Goal: Task Accomplishment & Management: Use online tool/utility

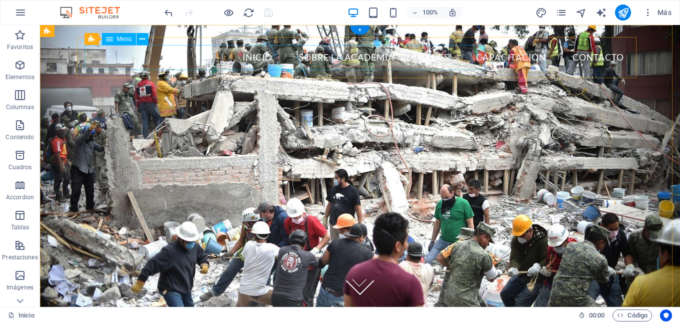
click at [191, 47] on nav "Inicio Sobre la Academia Sedes Capacitación Contacto" at bounding box center [360, 57] width 544 height 25
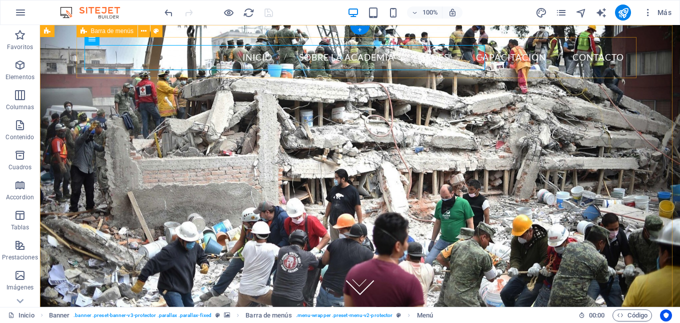
click at [143, 39] on div "Inicio Sobre la Academia Sedes Capacitación Contacto Menu" at bounding box center [360, 57] width 560 height 41
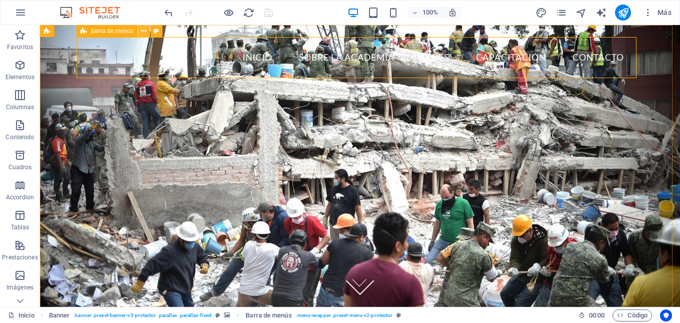
click at [147, 31] on icon at bounding box center [144, 31] width 6 height 11
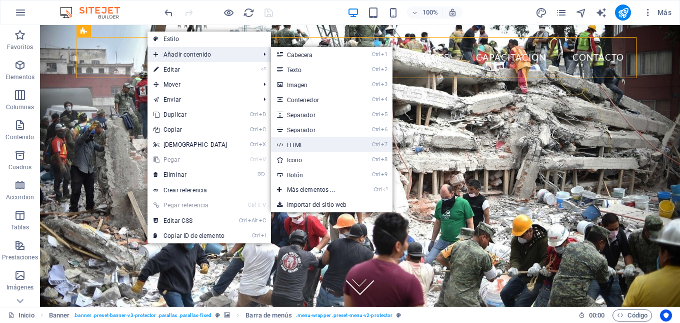
click at [309, 142] on link "Ctrl 7 HTML" at bounding box center [313, 144] width 84 height 15
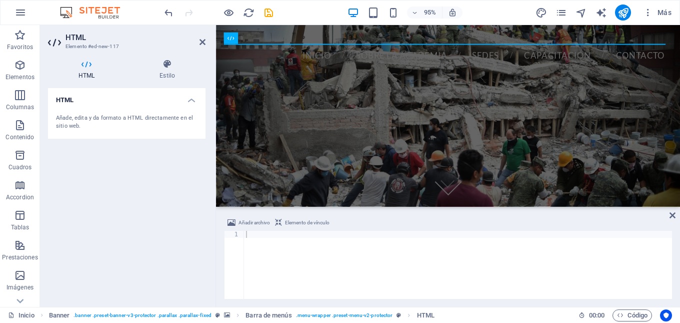
click at [70, 115] on div "Añade, edita y da formato a HTML directamente en el sitio web." at bounding box center [127, 122] width 142 height 17
click at [57, 122] on div "Añade, edita y da formato a HTML directamente en el sitio web." at bounding box center [127, 122] width 142 height 17
click at [88, 65] on icon at bounding box center [86, 64] width 77 height 10
click at [75, 36] on h2 "HTML" at bounding box center [136, 37] width 140 height 9
click at [89, 72] on h4 "HTML" at bounding box center [88, 69] width 81 height 21
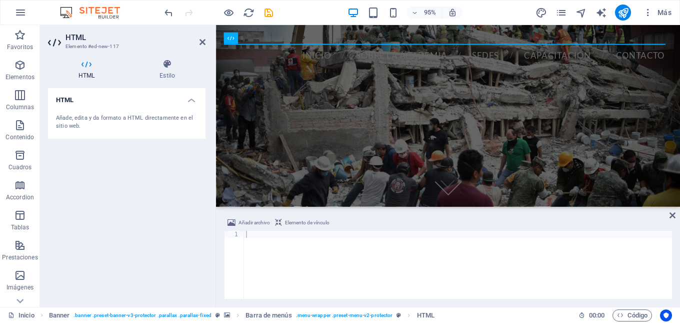
click at [55, 43] on icon at bounding box center [55, 43] width 15 height 16
click at [160, 119] on div "Añade, edita y da formato a HTML directamente en el sitio web." at bounding box center [127, 122] width 142 height 17
click at [158, 116] on div "Añade, edita y da formato a HTML directamente en el sitio web." at bounding box center [127, 122] width 142 height 17
click at [90, 66] on icon at bounding box center [86, 64] width 77 height 10
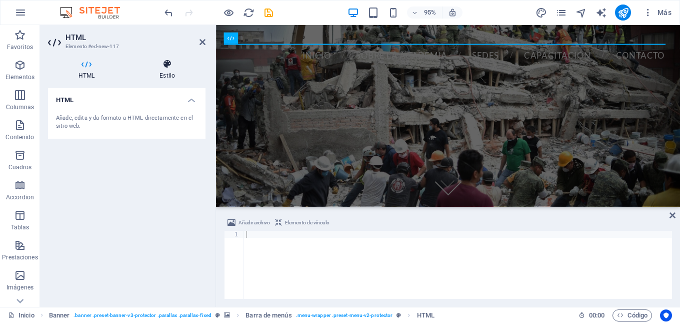
click at [166, 72] on h4 "Estilo" at bounding box center [167, 69] width 77 height 21
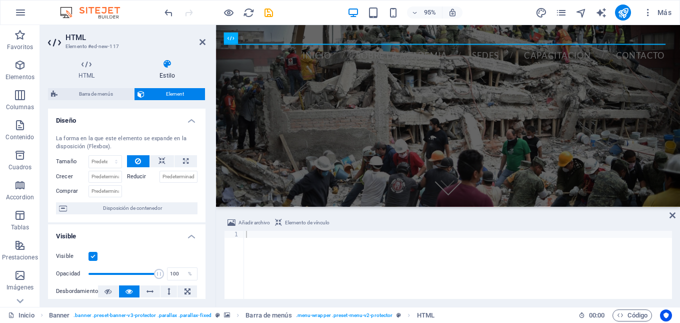
click at [67, 46] on h3 "Elemento #ed-new-117" at bounding box center [126, 46] width 120 height 9
click at [70, 37] on h2 "HTML" at bounding box center [136, 37] width 140 height 9
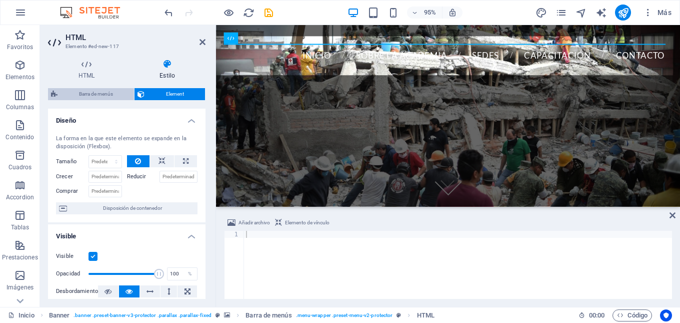
click at [82, 93] on span "Barra de menús" at bounding box center [96, 94] width 71 height 12
select select "rem"
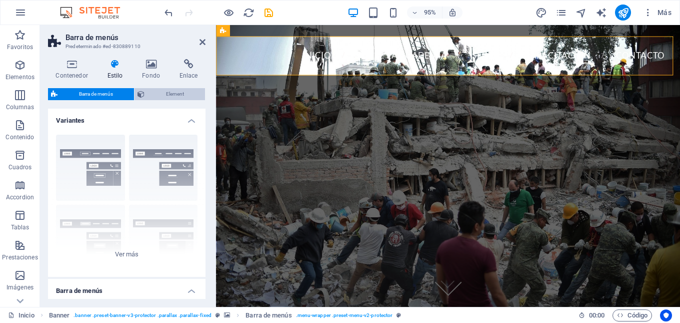
click at [184, 96] on span "Element" at bounding box center [175, 94] width 55 height 12
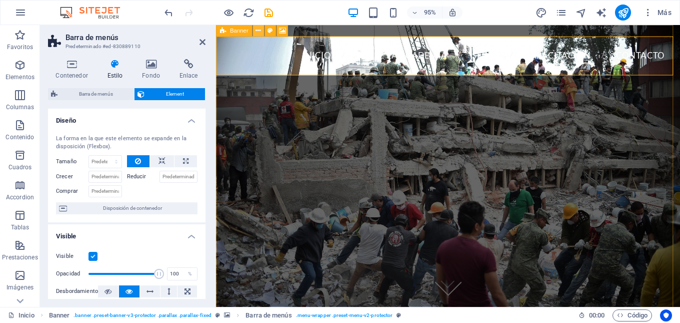
click at [257, 30] on icon at bounding box center [258, 31] width 5 height 10
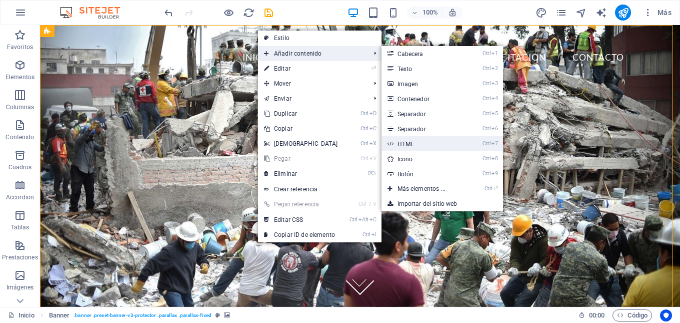
click at [415, 144] on link "Ctrl 7 HTML" at bounding box center [424, 143] width 84 height 15
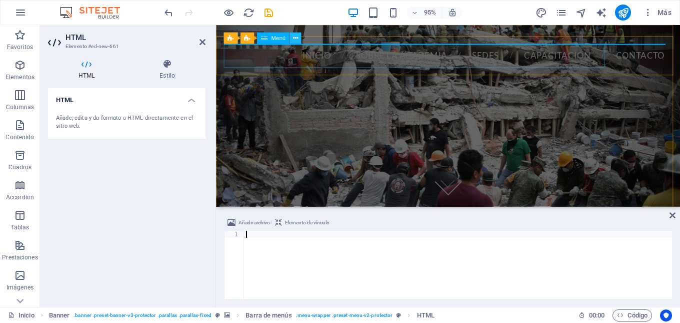
click at [295, 36] on icon at bounding box center [295, 39] width 5 height 10
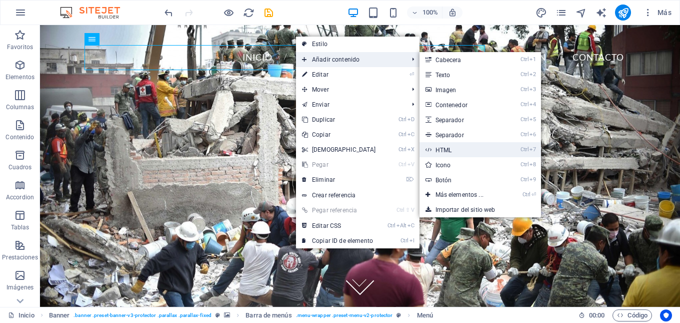
click at [448, 149] on link "Ctrl 7 HTML" at bounding box center [462, 149] width 84 height 15
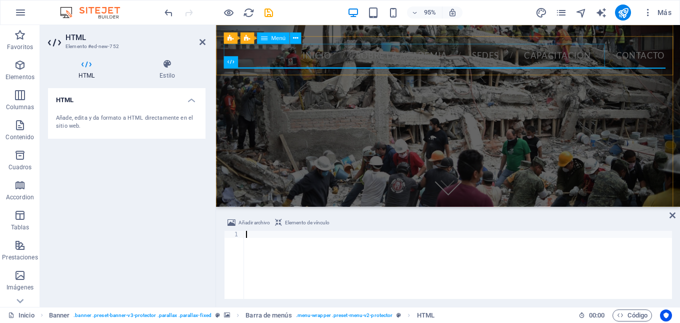
click at [367, 69] on nav "Inicio Sobre la Academia Sedes Capacitación Contacto" at bounding box center [460, 57] width 473 height 25
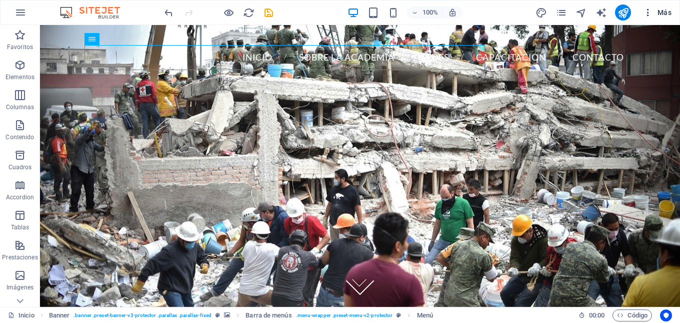
click at [659, 13] on span "Más" at bounding box center [657, 13] width 29 height 10
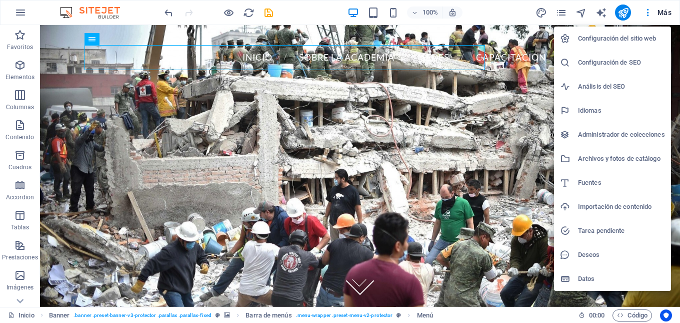
click at [590, 280] on h6 "Datos" at bounding box center [621, 279] width 87 height 12
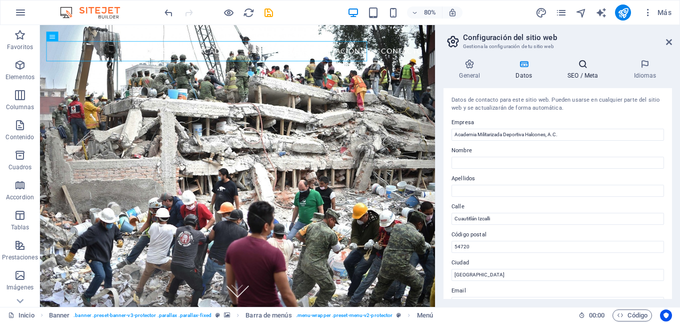
click at [590, 71] on h4 "SEO / Meta" at bounding box center [585, 69] width 66 height 21
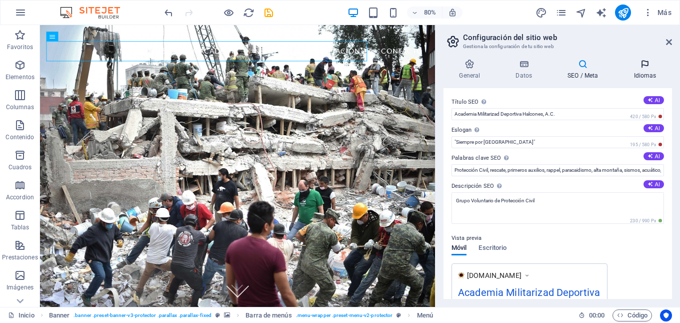
click at [641, 71] on h4 "Idiomas" at bounding box center [645, 69] width 54 height 21
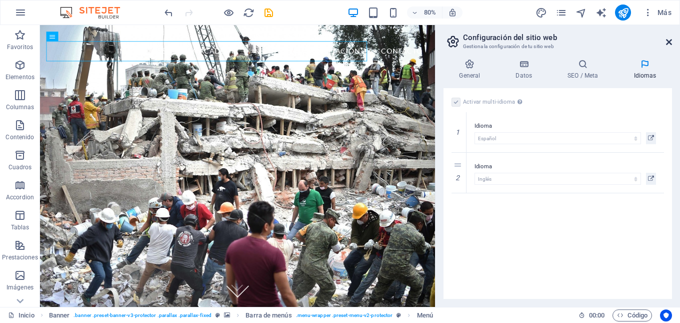
click at [666, 43] on icon at bounding box center [669, 42] width 6 height 8
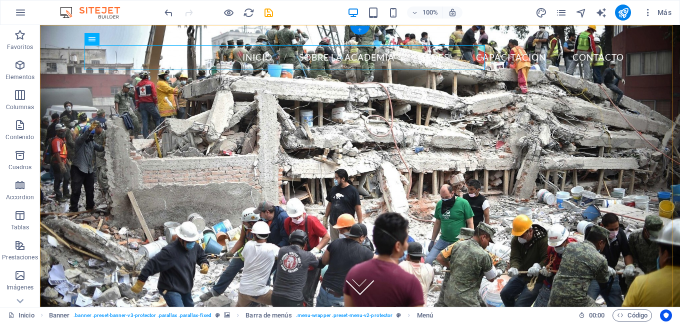
click at [361, 29] on div "+" at bounding box center [360, 30] width 20 height 9
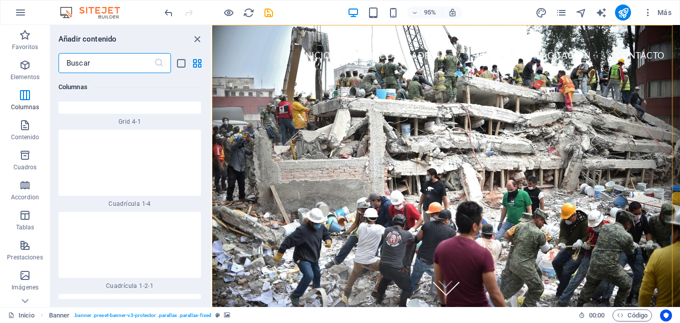
scroll to position [2462, 0]
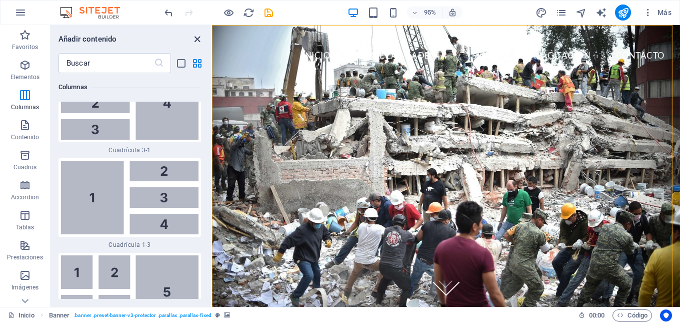
click at [198, 39] on icon "close panel" at bounding box center [198, 40] width 12 height 12
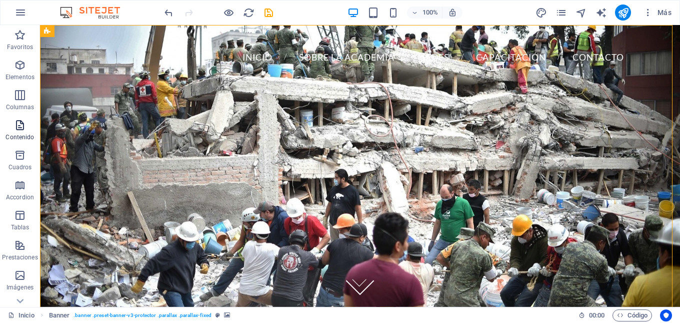
click at [21, 130] on icon "button" at bounding box center [20, 125] width 12 height 12
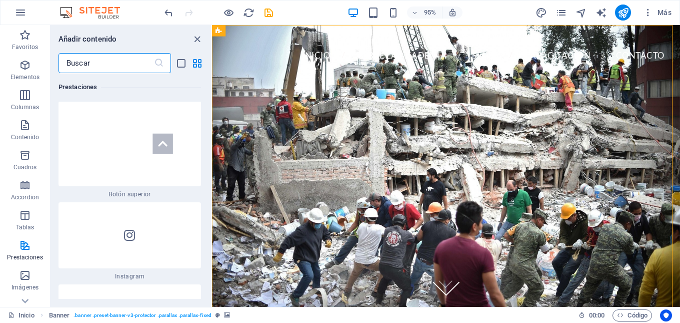
scroll to position [9694, 0]
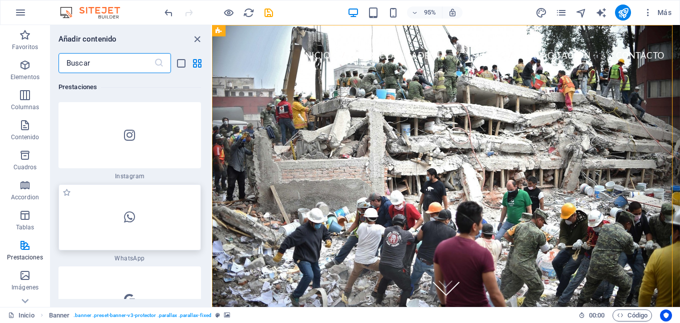
click at [147, 210] on div at bounding box center [130, 217] width 143 height 66
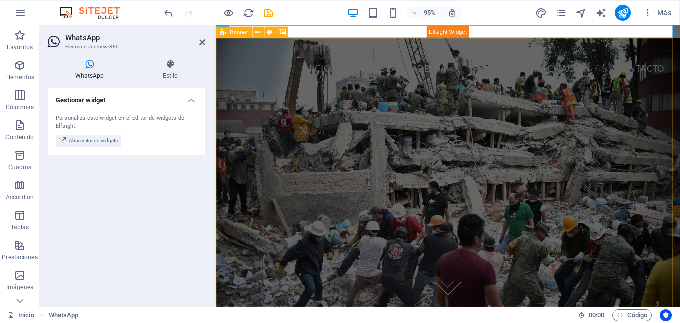
click at [82, 66] on icon at bounding box center [90, 64] width 84 height 10
click at [90, 138] on span "Abrir editor de widgets" at bounding box center [93, 141] width 49 height 12
click at [91, 112] on div "Personaliza este widget en el editor de widgets de Elfsight. Abrir editor de wi…" at bounding box center [127, 130] width 158 height 49
click at [82, 100] on h4 "Gestionar widget" at bounding box center [127, 97] width 158 height 18
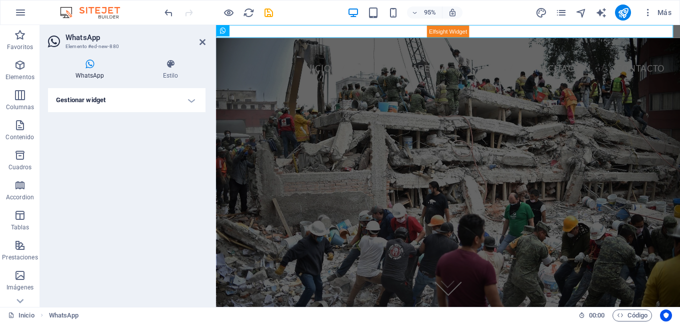
click at [82, 100] on h4 "Gestionar widget" at bounding box center [127, 100] width 158 height 24
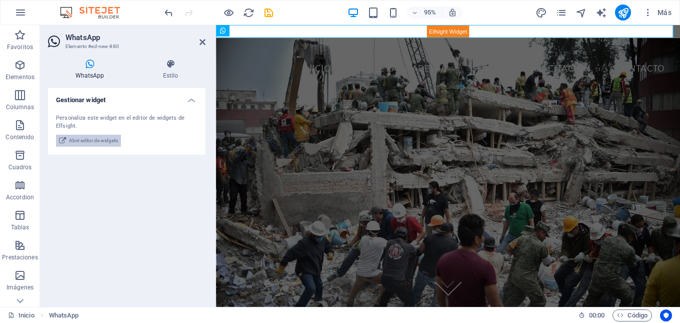
click at [83, 144] on span "Abrir editor de widgets" at bounding box center [93, 141] width 49 height 12
click at [97, 104] on h4 "Gestionar widget" at bounding box center [127, 97] width 158 height 18
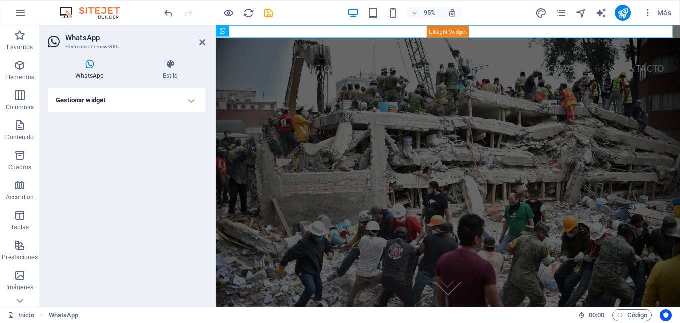
click at [97, 104] on h4 "Gestionar widget" at bounding box center [127, 100] width 158 height 24
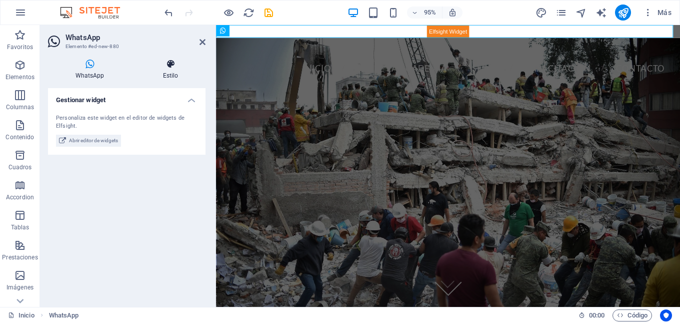
click at [167, 73] on h4 "Estilo" at bounding box center [171, 69] width 70 height 21
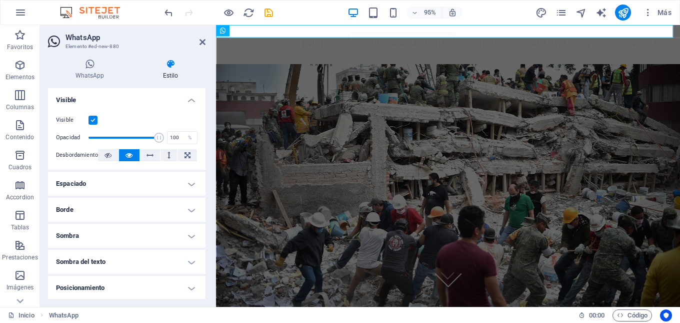
scroll to position [0, 0]
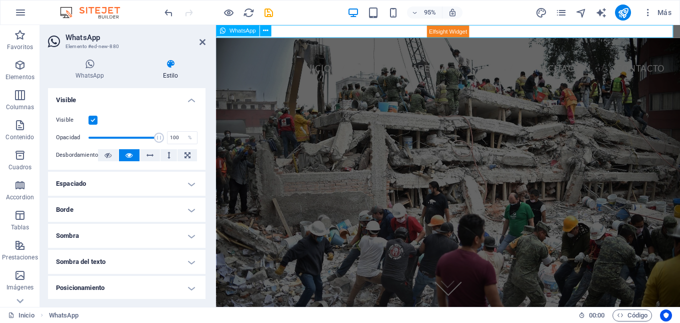
click at [516, 30] on div at bounding box center [460, 32] width 489 height 14
click at [469, 31] on div at bounding box center [460, 32] width 489 height 14
click at [264, 31] on icon at bounding box center [265, 31] width 5 height 10
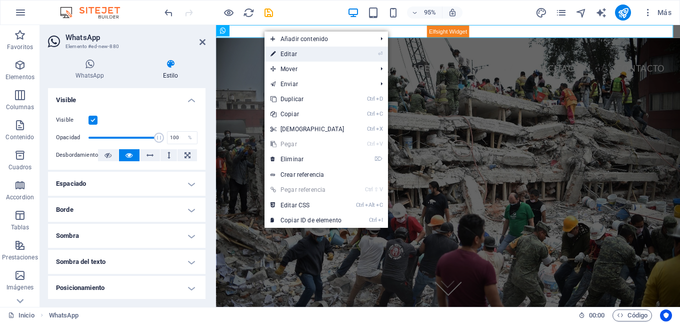
click at [279, 54] on link "⏎ Editar" at bounding box center [308, 54] width 86 height 15
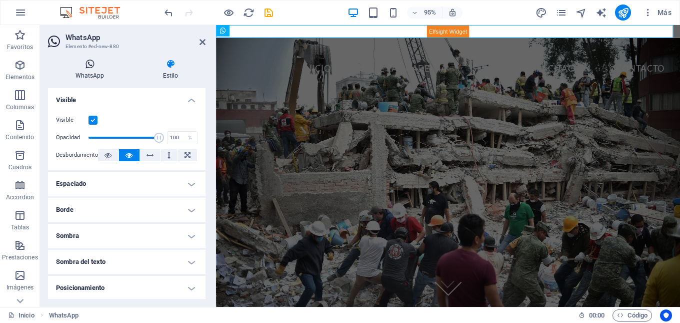
click at [87, 75] on h4 "WhatsApp" at bounding box center [92, 69] width 88 height 21
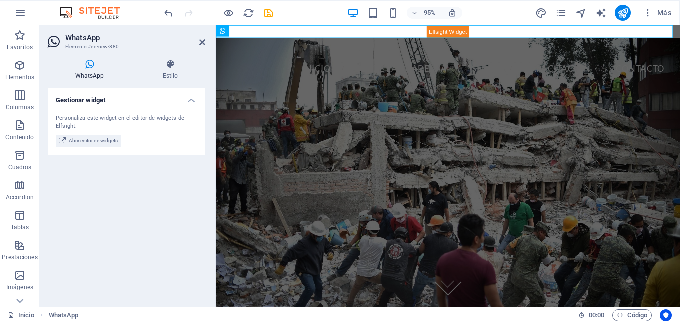
click at [173, 59] on div "WhatsApp Estilo Gestionar widget Personaliza este widget en el editor de widget…" at bounding box center [127, 179] width 174 height 256
click at [172, 65] on icon at bounding box center [171, 64] width 70 height 10
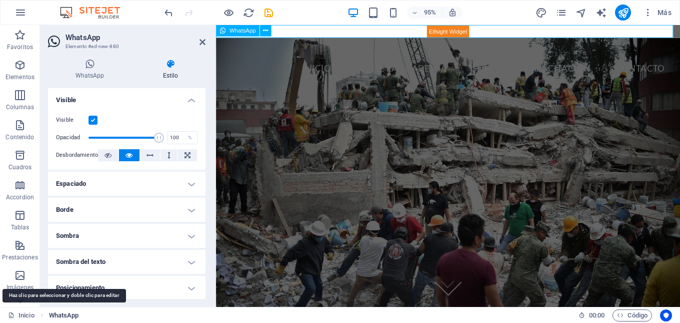
click at [64, 311] on span "WhatsApp" at bounding box center [64, 315] width 30 height 12
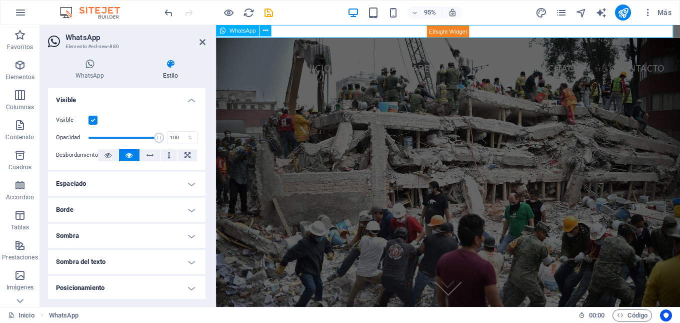
click at [341, 31] on div at bounding box center [460, 32] width 489 height 14
click at [341, 30] on div at bounding box center [460, 32] width 489 height 14
click at [261, 27] on button at bounding box center [266, 31] width 12 height 12
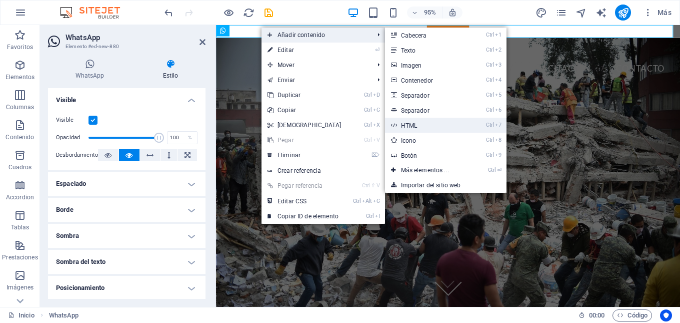
click at [408, 128] on link "Ctrl 7 HTML" at bounding box center [427, 125] width 84 height 15
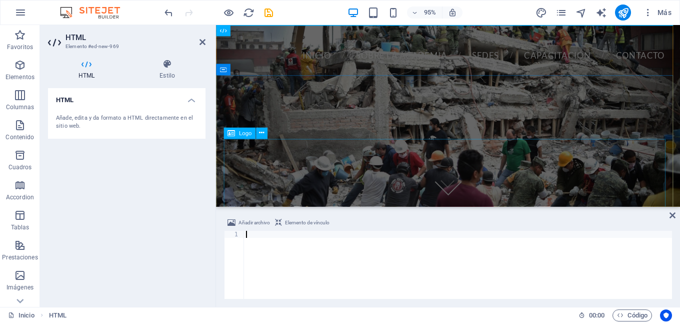
type textarea "<div class="elfsight-app-aa8a424d-56e5-4e54-9f04-ee14f125d087" data-elfsight-ap…"
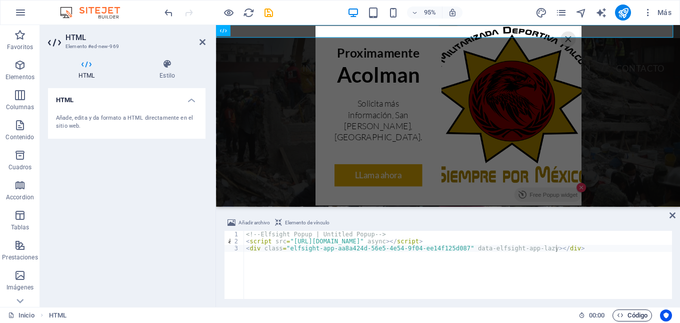
click at [631, 312] on span "Código" at bounding box center [632, 315] width 31 height 12
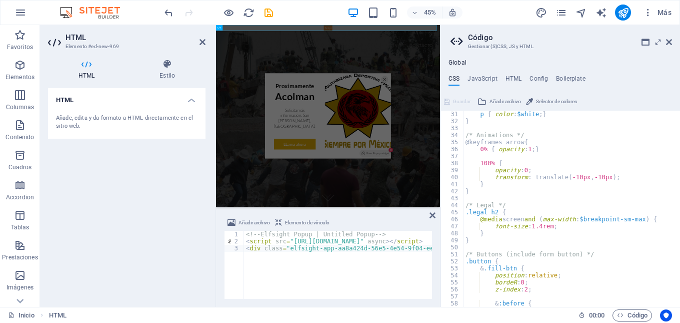
scroll to position [270, 0]
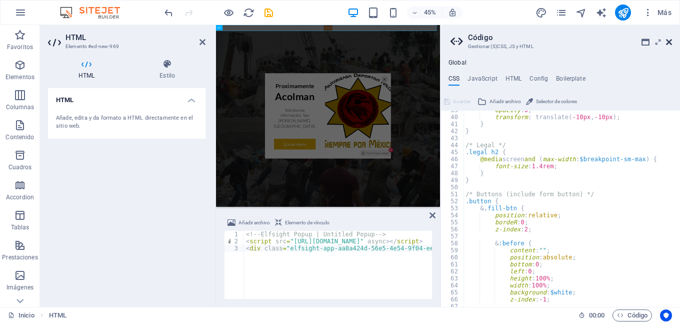
click at [671, 43] on icon at bounding box center [669, 42] width 6 height 8
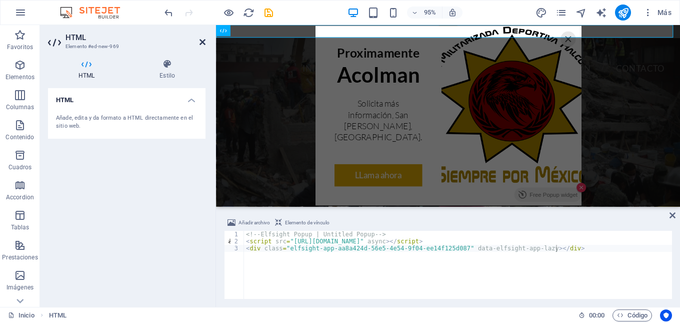
click at [203, 38] on icon at bounding box center [203, 42] width 6 height 8
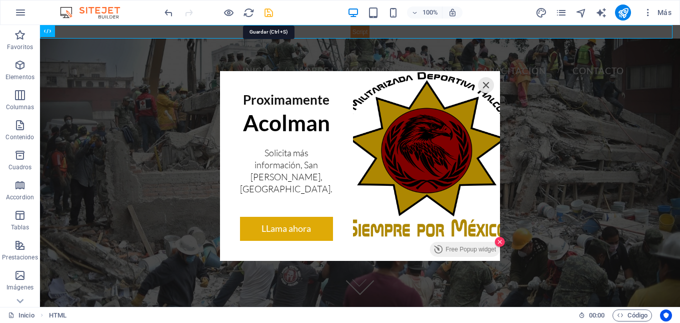
click at [271, 9] on icon "save" at bounding box center [269, 13] width 12 height 12
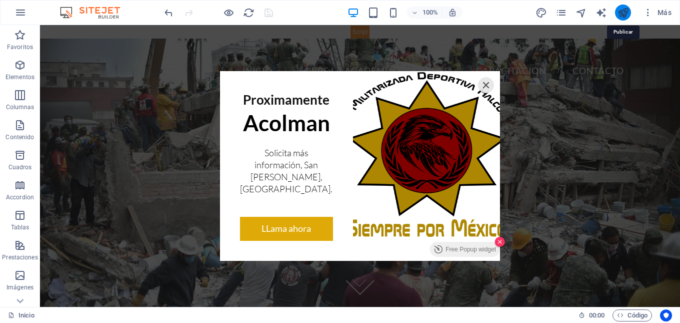
click at [624, 18] on icon "publish" at bounding box center [624, 13] width 12 height 12
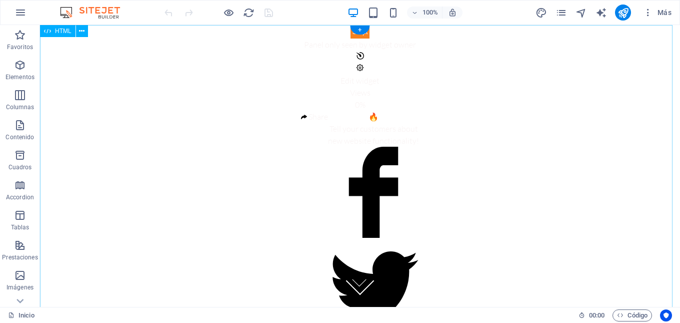
click at [195, 118] on div "Panel only seen by widget owner Edit widget Views 0% Share 🔥" at bounding box center [360, 227] width 640 height 404
click at [357, 65] on div "Panel only seen by widget owner Edit widget Views 0% Share 🔥" at bounding box center [360, 227] width 640 height 404
click at [79, 30] on icon at bounding box center [82, 31] width 6 height 11
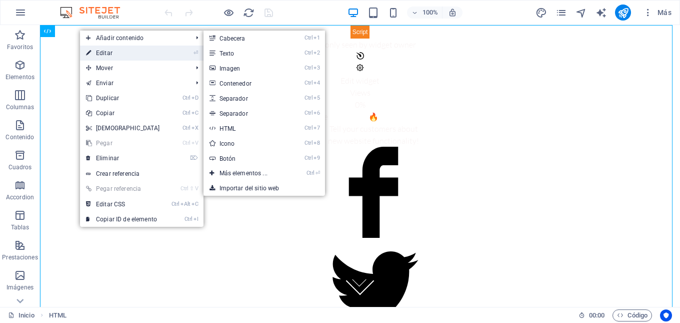
click at [92, 48] on link "⏎ Editar" at bounding box center [123, 53] width 86 height 15
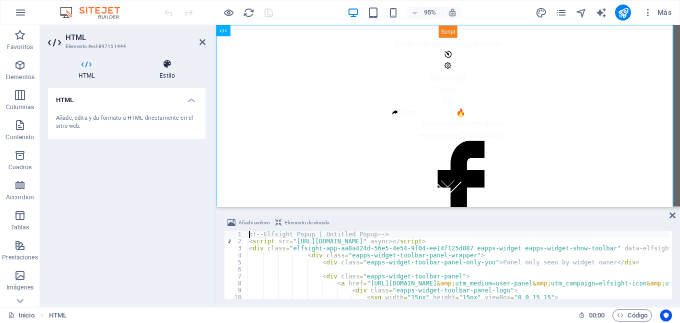
click at [162, 68] on icon at bounding box center [167, 64] width 77 height 10
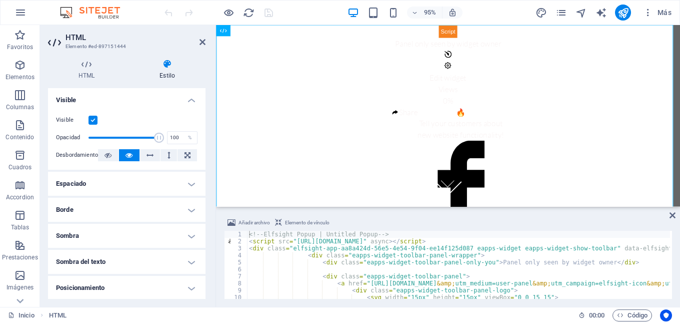
click at [199, 42] on header "HTML Elemento #ed-897151444" at bounding box center [127, 38] width 158 height 26
click at [204, 41] on icon at bounding box center [203, 42] width 6 height 8
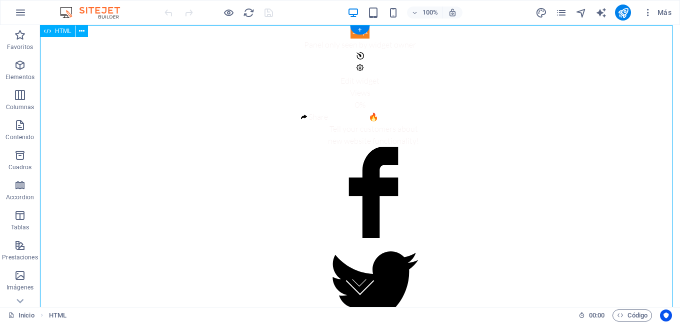
click at [349, 38] on div "Panel only seen by widget owner Edit widget Views 0% Share 🔥" at bounding box center [360, 227] width 640 height 404
click at [351, 33] on div "Panel only seen by widget owner Edit widget Views 0% Share 🔥" at bounding box center [360, 227] width 640 height 404
click at [351, 35] on div "Panel only seen by widget owner Edit widget Views 0% Share 🔥" at bounding box center [360, 227] width 640 height 404
click at [81, 32] on icon at bounding box center [82, 31] width 6 height 11
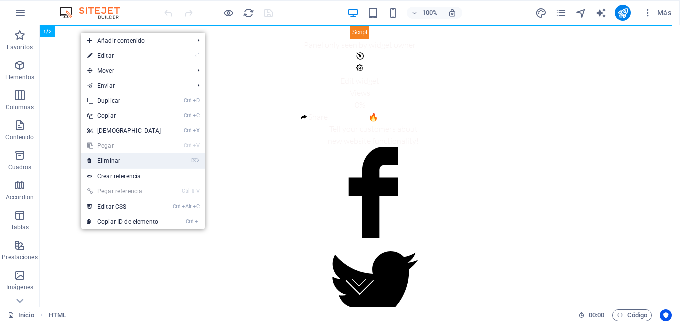
click at [116, 157] on link "⌦ Eliminar" at bounding box center [125, 160] width 86 height 15
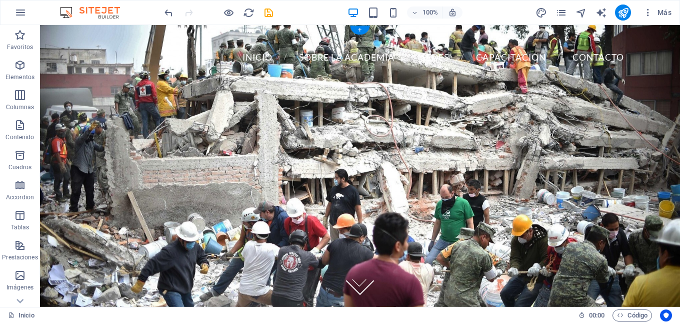
click at [62, 27] on figure at bounding box center [360, 166] width 640 height 282
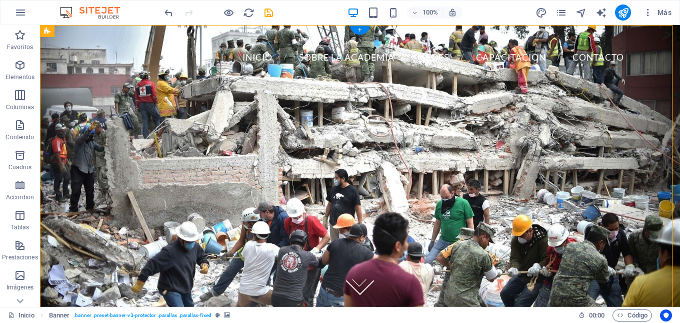
click at [62, 25] on figure at bounding box center [360, 166] width 640 height 282
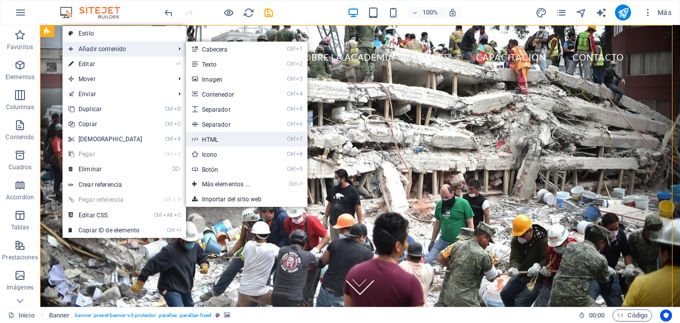
drag, startPoint x: 2, startPoint y: 125, endPoint x: 218, endPoint y: 144, distance: 216.9
click at [218, 144] on link "Ctrl 7 HTML" at bounding box center [228, 139] width 84 height 15
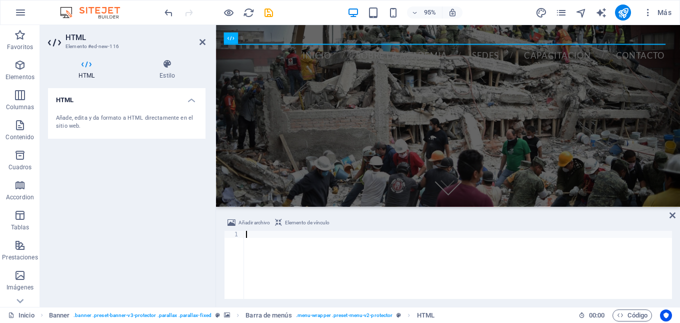
click at [286, 244] on div at bounding box center [458, 272] width 428 height 82
type textarea "<div class="elfsight-app-aa8a424d-56e5-4e54-9f04-ee14f125d087" data-elfsight-ap…"
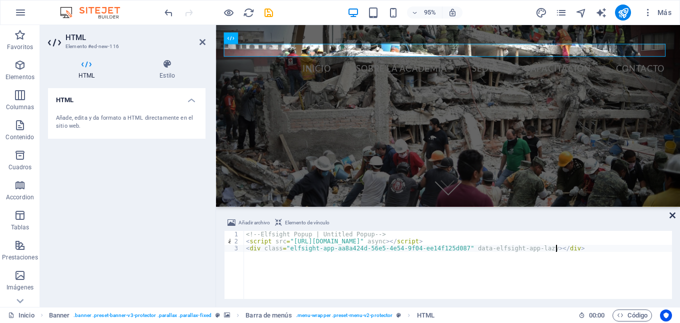
click at [670, 216] on icon at bounding box center [673, 215] width 6 height 8
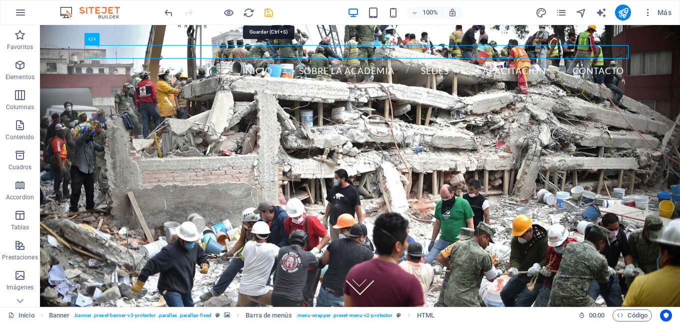
click at [268, 13] on icon "save" at bounding box center [269, 13] width 12 height 12
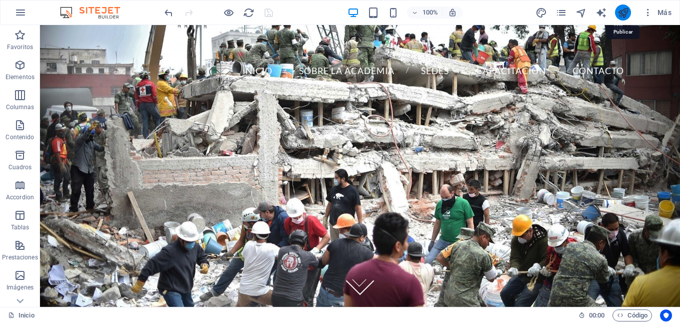
click at [619, 15] on icon "publish" at bounding box center [624, 13] width 12 height 12
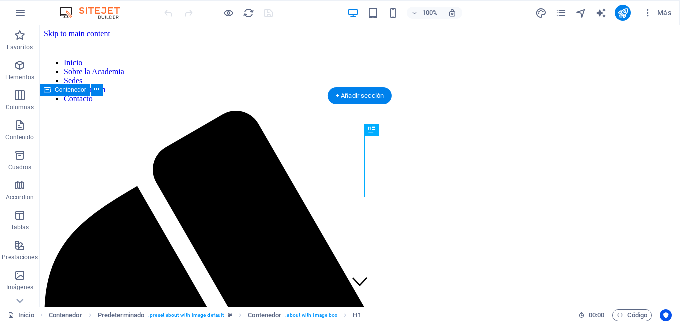
scroll to position [366, 0]
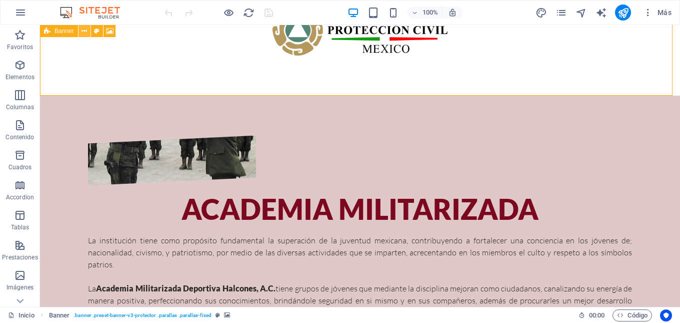
click at [82, 31] on icon at bounding box center [85, 31] width 6 height 11
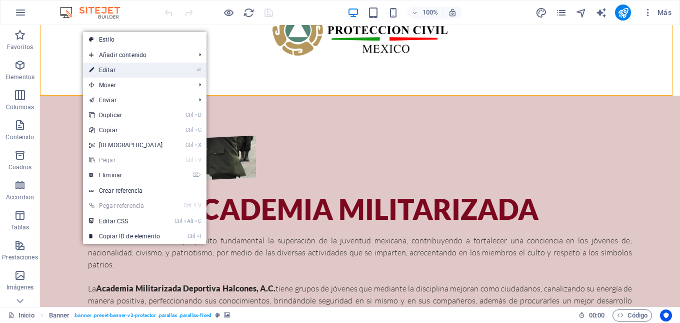
click at [136, 66] on link "⏎ Editar" at bounding box center [126, 70] width 86 height 15
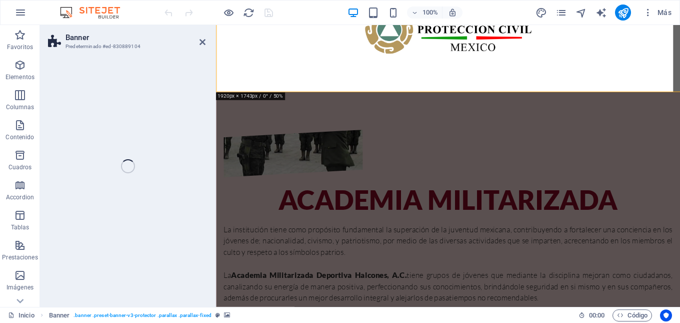
select select "vh"
select select "header"
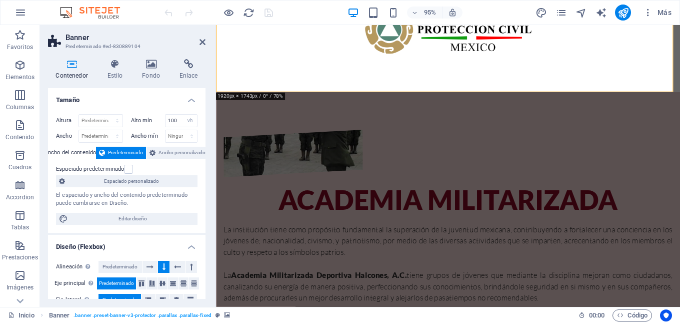
click at [127, 43] on h3 "Predeterminado #ed-830889104" at bounding box center [126, 46] width 120 height 9
click at [565, 10] on icon "pages" at bounding box center [562, 13] width 12 height 12
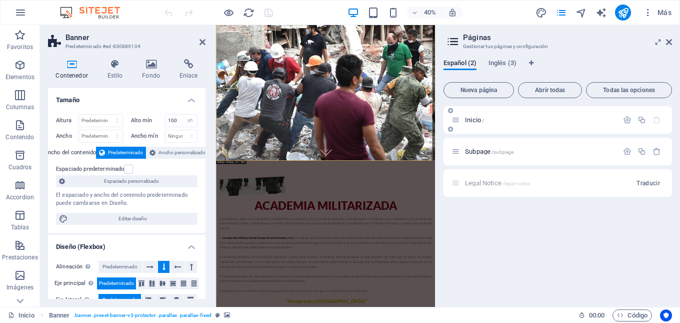
click at [475, 121] on span "Inicio /" at bounding box center [474, 120] width 19 height 8
click at [628, 120] on icon "button" at bounding box center [627, 120] width 9 height 9
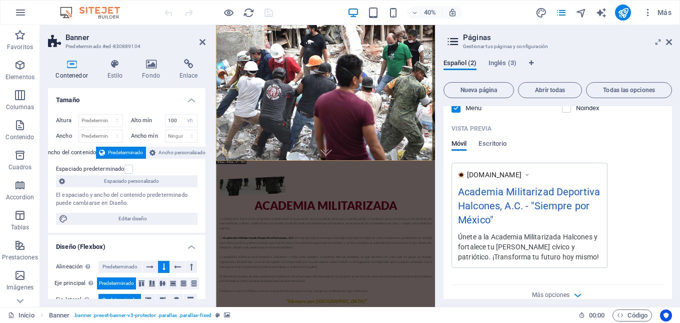
scroll to position [250, 0]
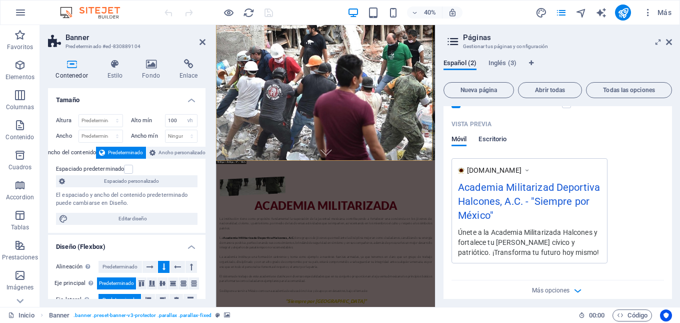
click at [496, 142] on span "Escritorio" at bounding box center [493, 140] width 28 height 14
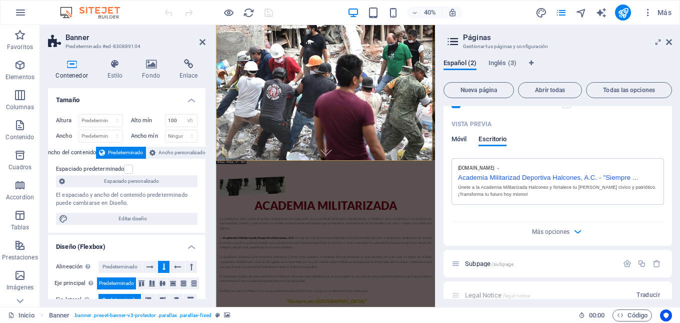
click at [464, 138] on span "Móvil" at bounding box center [459, 140] width 15 height 14
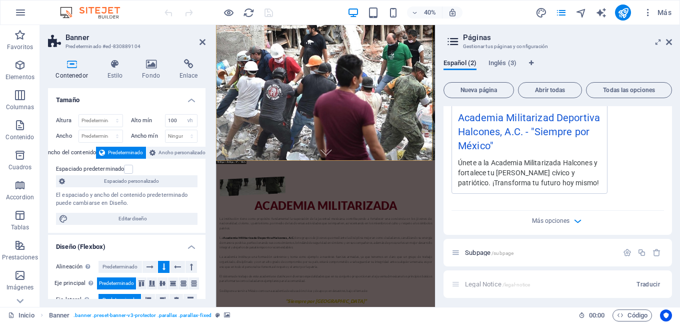
scroll to position [323, 0]
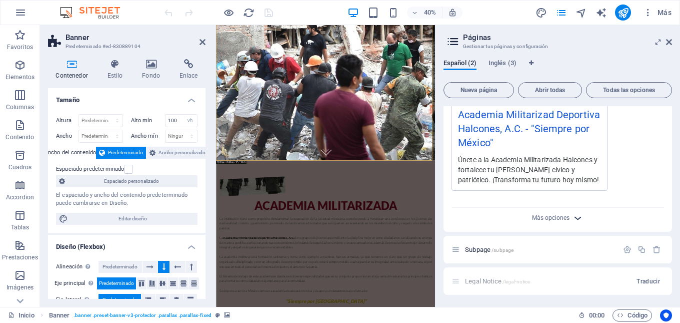
click at [577, 220] on icon "button" at bounding box center [578, 218] width 12 height 12
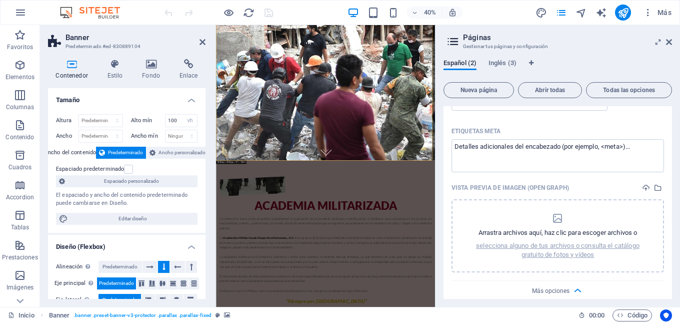
scroll to position [423, 0]
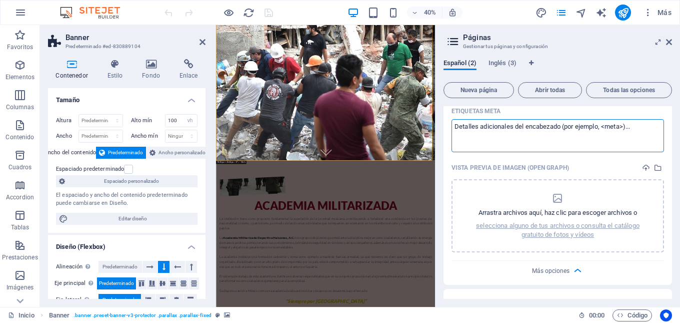
click at [633, 139] on textarea "Etiquetas meta ​" at bounding box center [558, 135] width 213 height 33
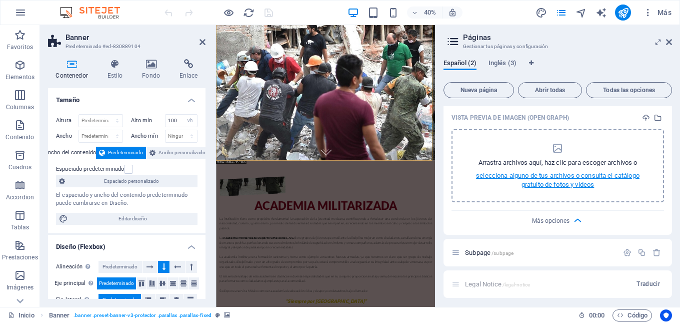
click at [548, 174] on p "selecciona alguno de tus archivos o consulta el catálogo gratuito de fotos y ví…" at bounding box center [558, 180] width 187 height 18
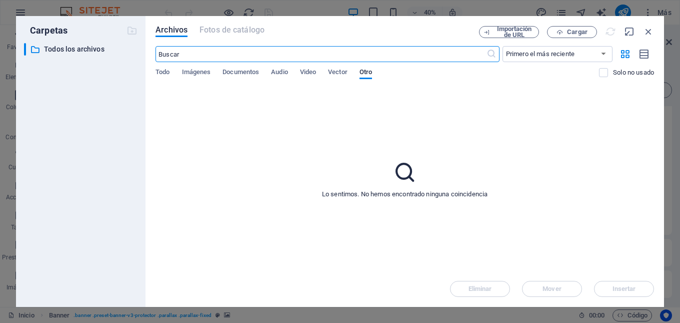
scroll to position [4, 0]
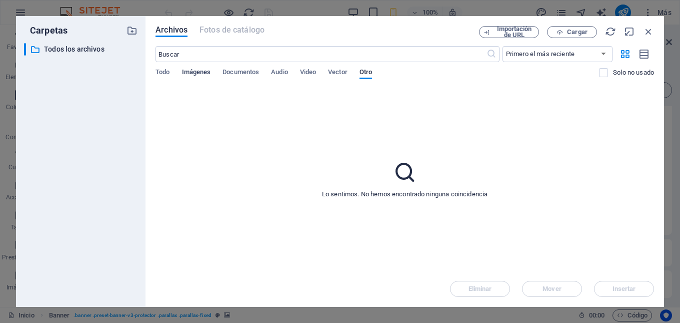
click at [182, 71] on span "Imágenes" at bounding box center [196, 73] width 29 height 14
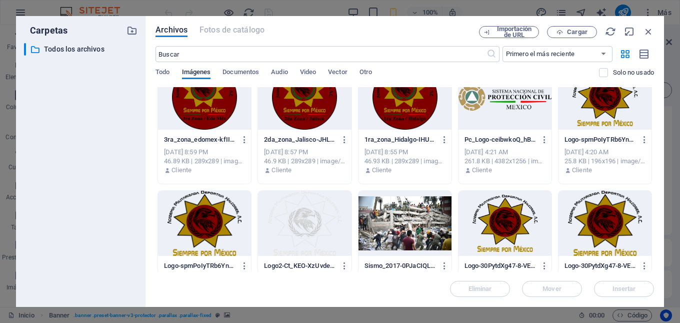
scroll to position [150, 0]
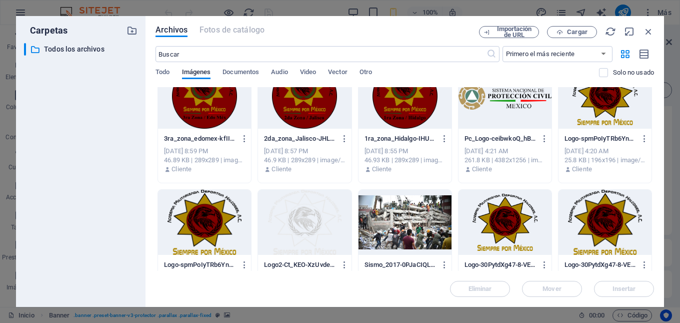
click at [588, 114] on div at bounding box center [605, 96] width 93 height 65
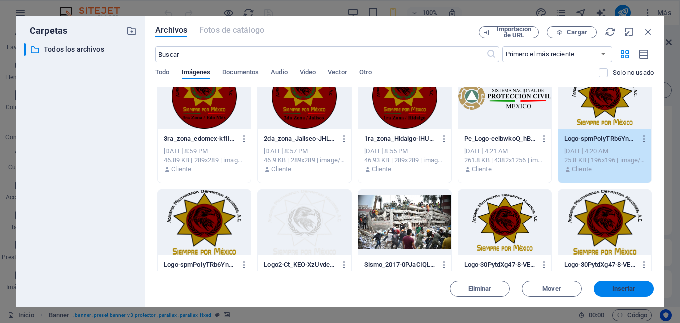
click at [615, 288] on span "Insertar" at bounding box center [625, 289] width 24 height 6
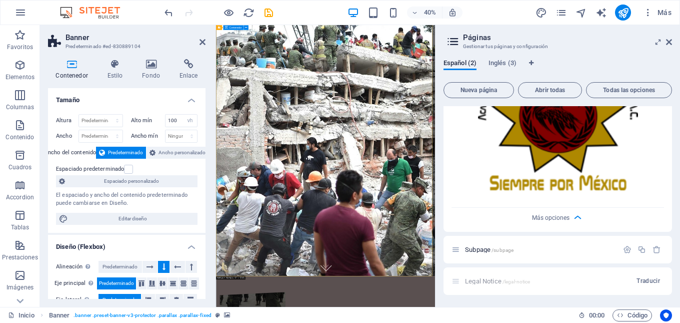
scroll to position [0, 0]
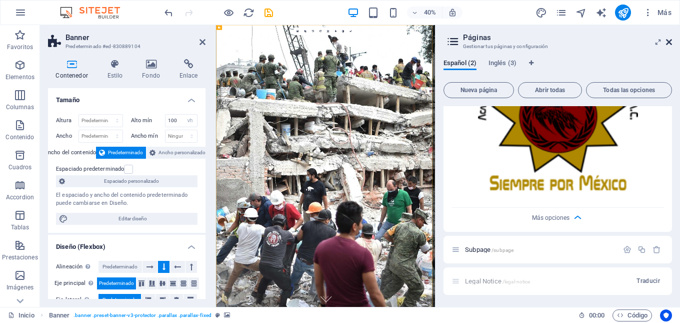
click at [669, 44] on icon at bounding box center [669, 42] width 6 height 8
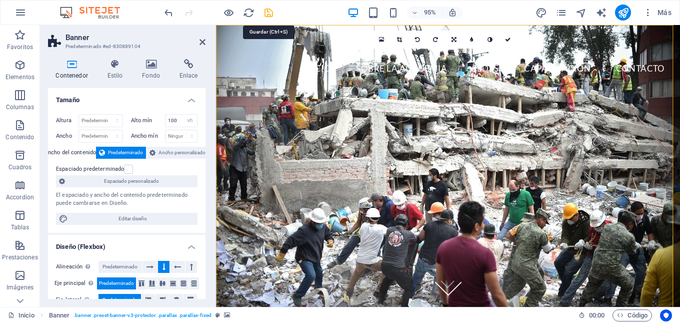
click at [267, 14] on icon "save" at bounding box center [269, 13] width 12 height 12
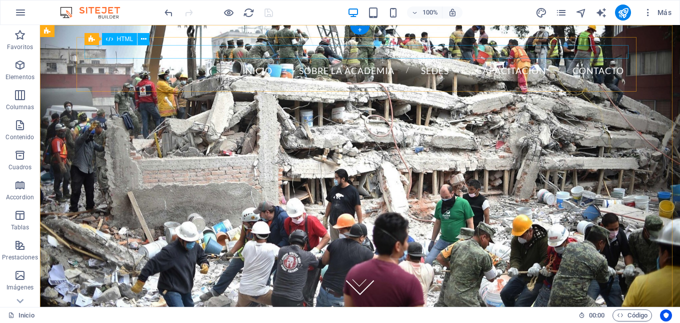
click at [357, 52] on div at bounding box center [360, 52] width 544 height 14
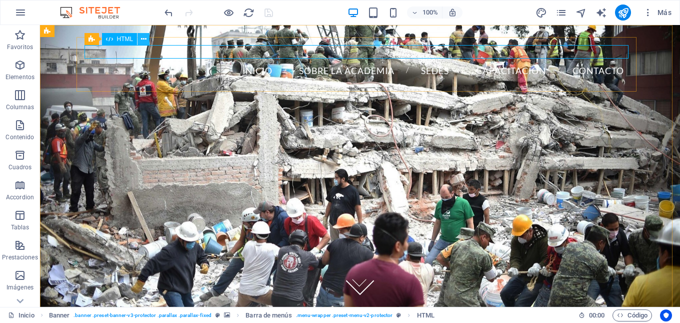
click at [141, 41] on icon at bounding box center [144, 39] width 6 height 11
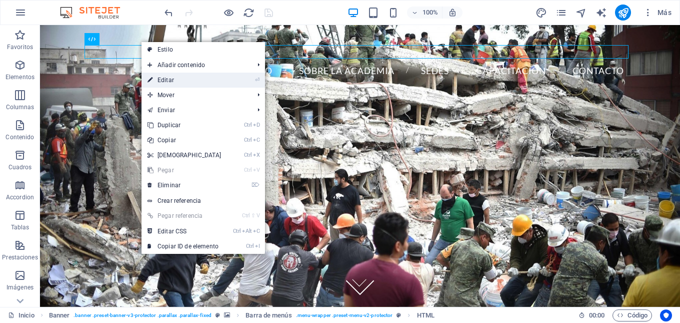
click at [173, 77] on link "⏎ Editar" at bounding box center [185, 80] width 86 height 15
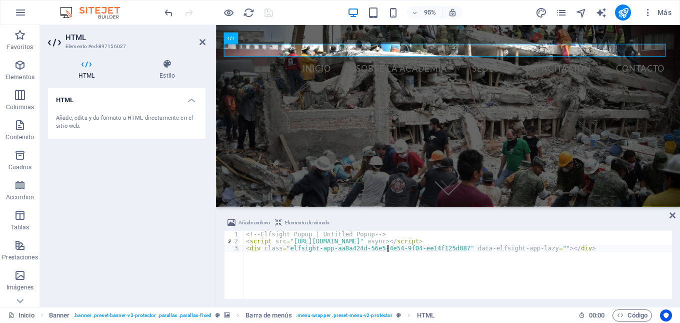
click at [387, 247] on div "<!-- Elfsight Popup | Untitled Popup --> < script src = "https://elfsightcdn.co…" at bounding box center [458, 272] width 428 height 82
click at [361, 237] on div "<!-- Elfsight Popup | Untitled Popup --> < script src = "https://elfsightcdn.co…" at bounding box center [458, 272] width 428 height 82
type textarea "<!-- Elfsight Popup | Untitled Popup -->"
click at [674, 212] on icon at bounding box center [673, 215] width 6 height 8
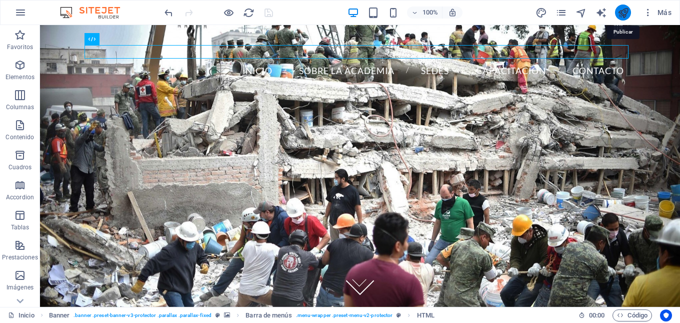
click at [621, 13] on icon "publish" at bounding box center [624, 13] width 12 height 12
